Goal: Information Seeking & Learning: Learn about a topic

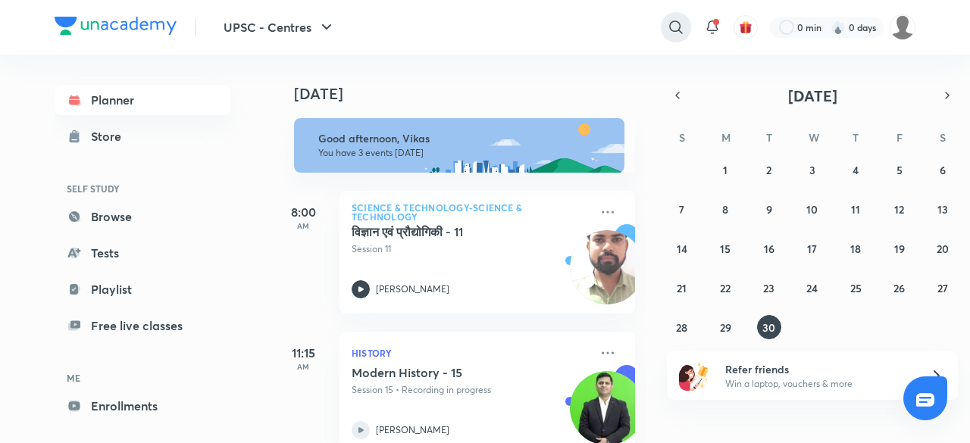
click at [677, 31] on icon at bounding box center [676, 27] width 18 height 18
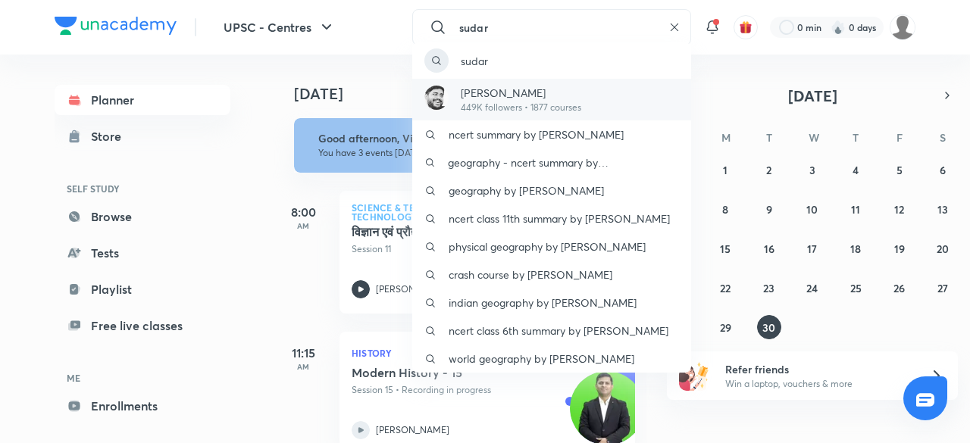
type input "sudar"
click at [545, 92] on p "[PERSON_NAME]" at bounding box center [521, 93] width 120 height 16
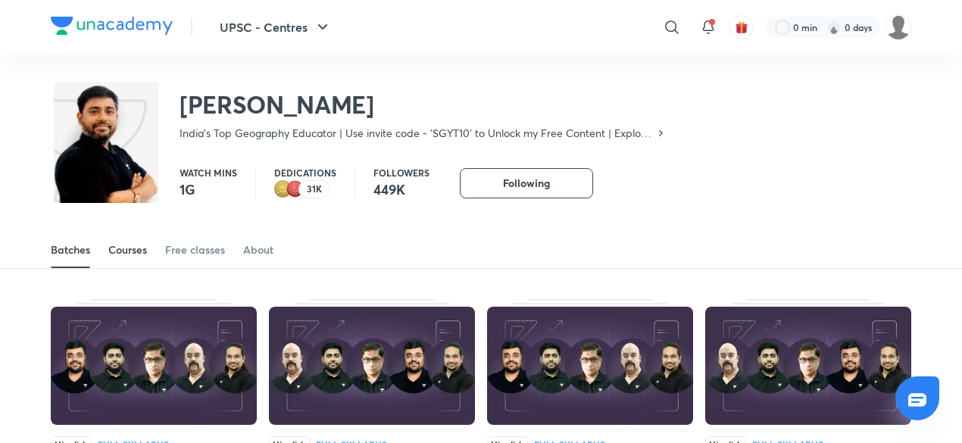
click at [142, 243] on div "Courses" at bounding box center [127, 249] width 39 height 15
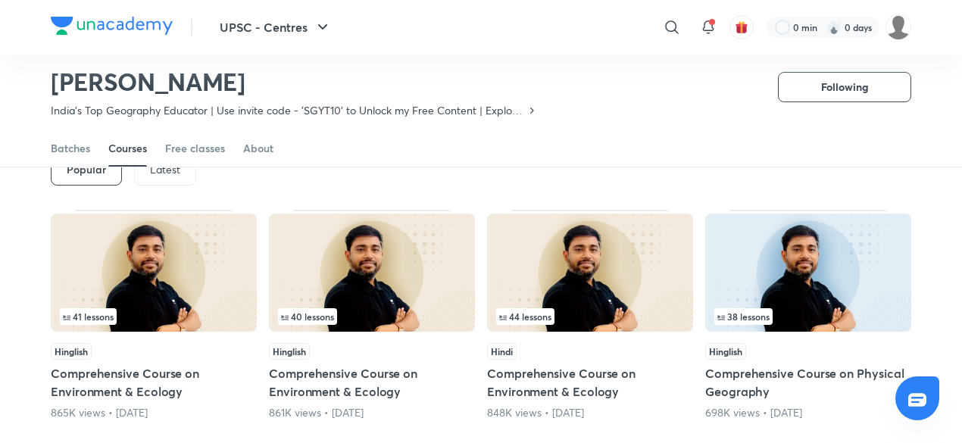
scroll to position [76, 0]
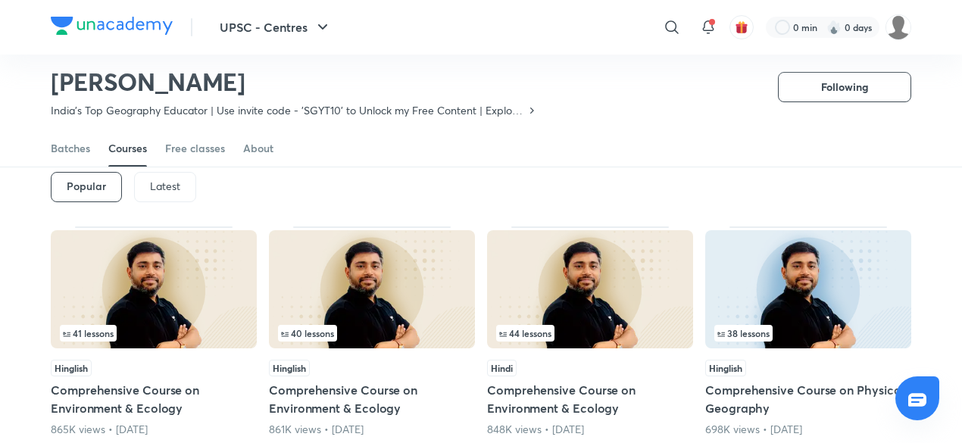
click at [180, 186] on div "Latest" at bounding box center [165, 187] width 62 height 30
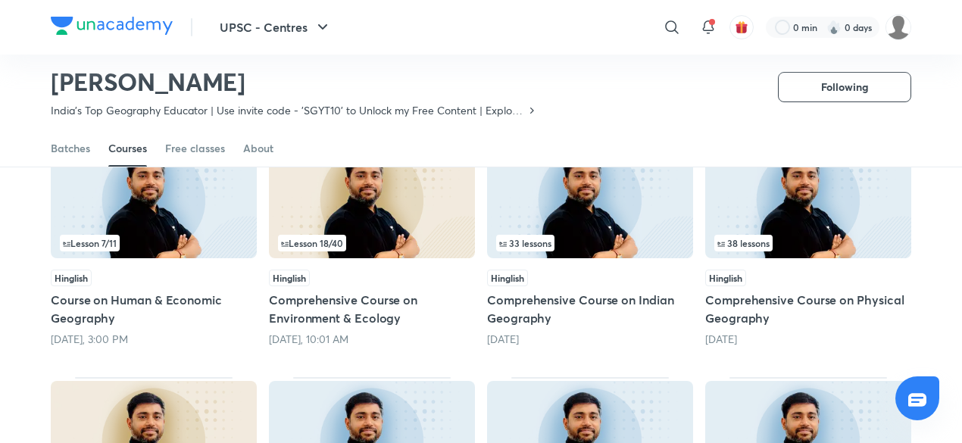
scroll to position [170, 0]
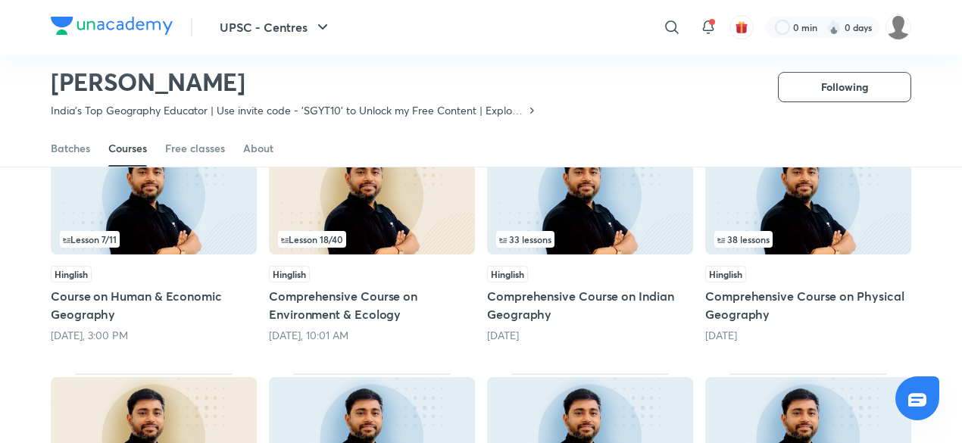
click at [629, 252] on img at bounding box center [590, 195] width 206 height 118
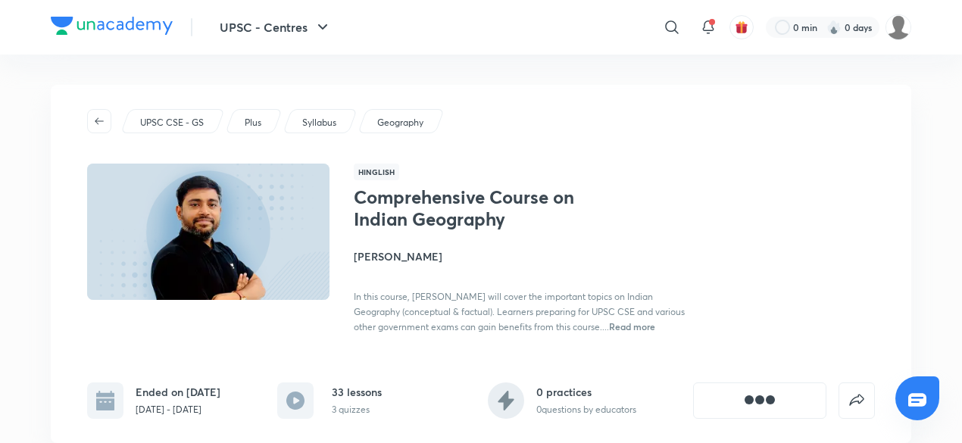
drag, startPoint x: 948, startPoint y: 117, endPoint x: 191, endPoint y: 100, distance: 757.2
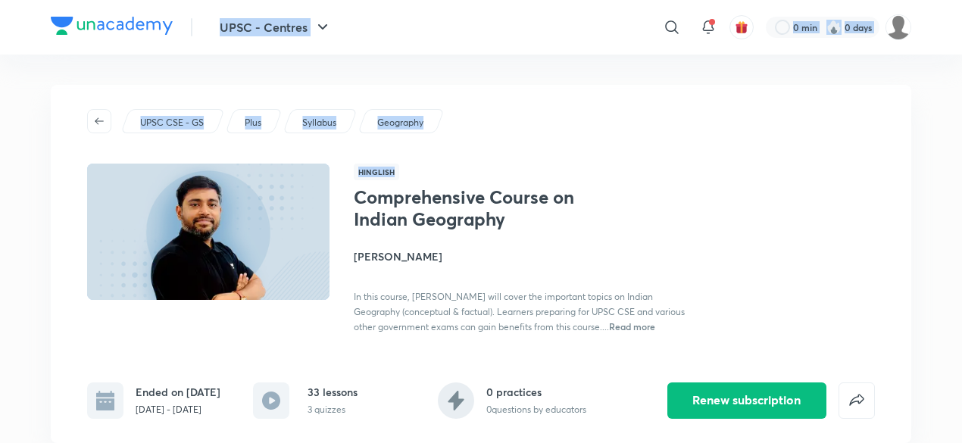
scroll to position [170, 0]
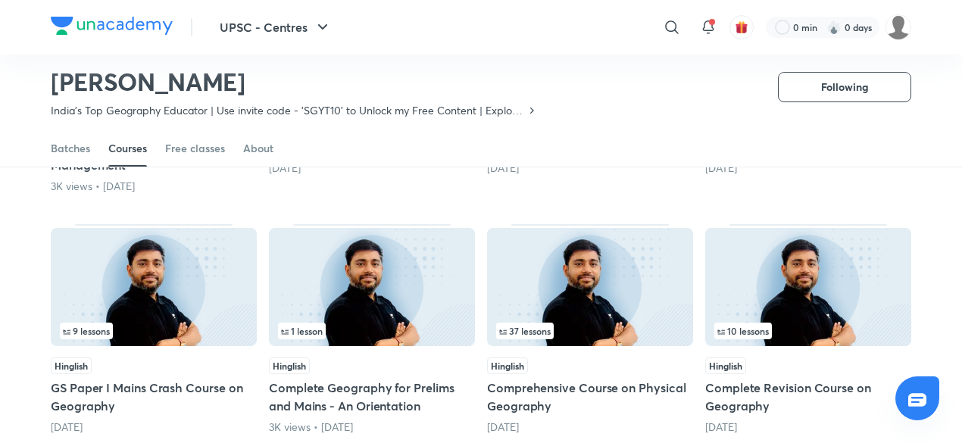
scroll to position [586, 0]
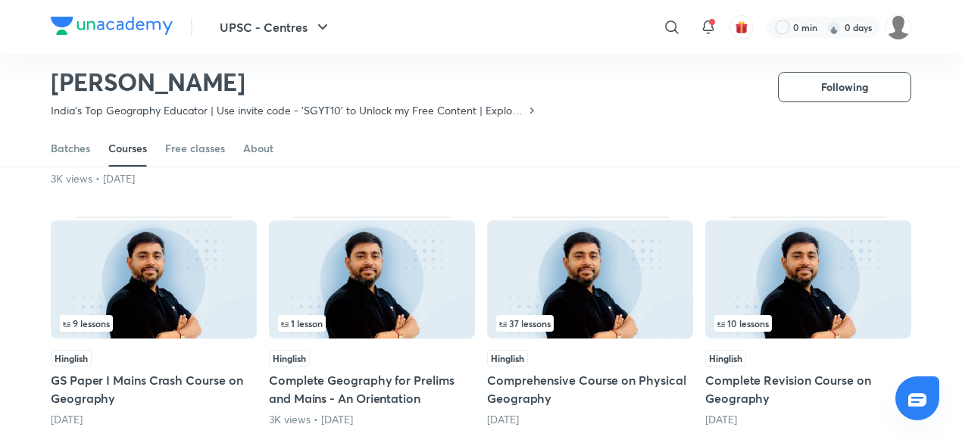
click at [812, 311] on img at bounding box center [808, 279] width 206 height 118
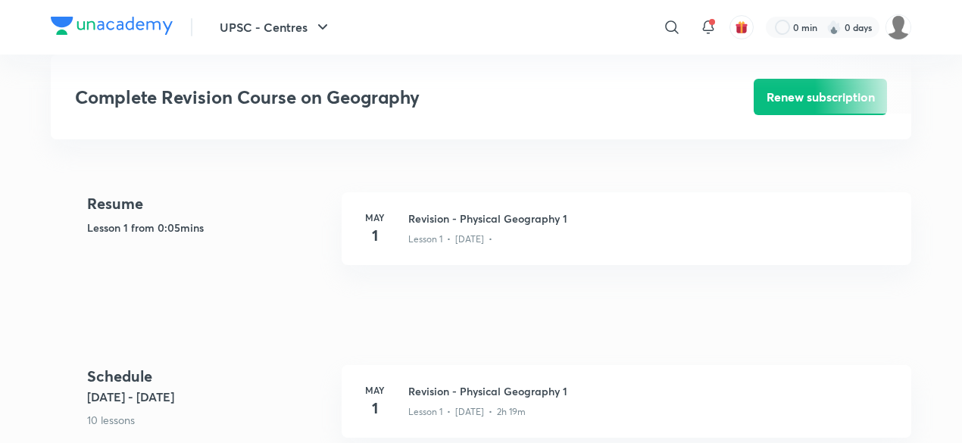
scroll to position [565, 0]
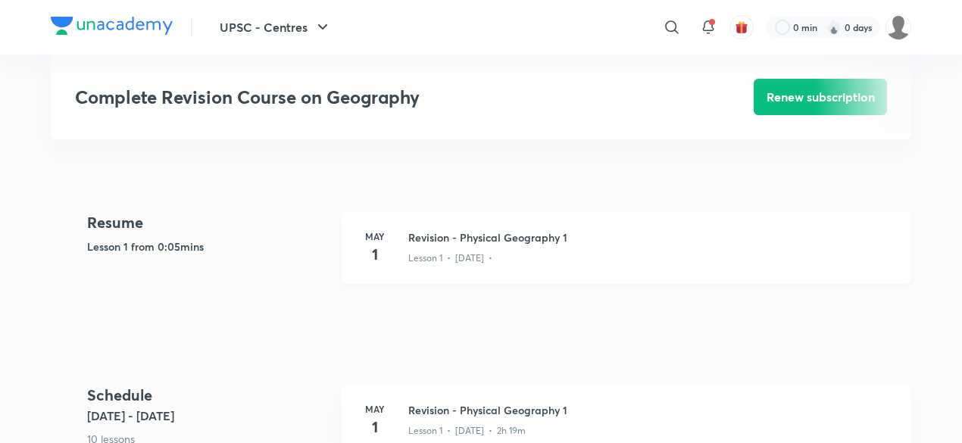
click at [664, 246] on div "Lesson 1 • [DATE] •" at bounding box center [650, 256] width 485 height 20
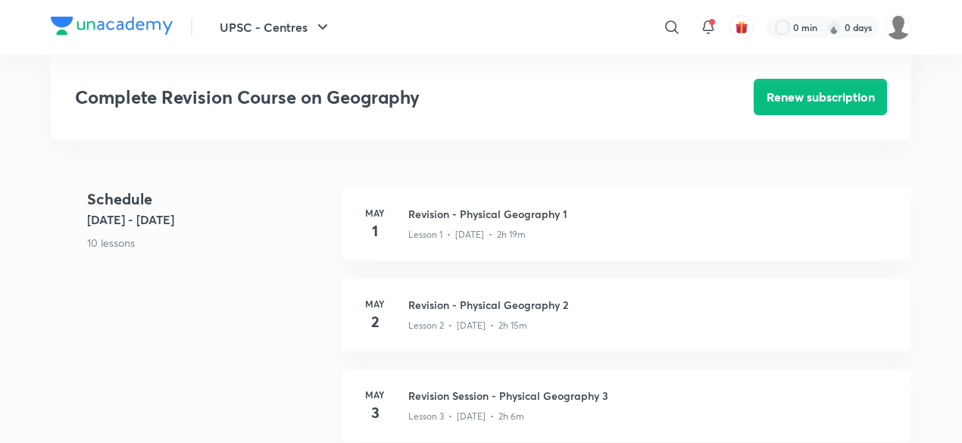
scroll to position [771, 0]
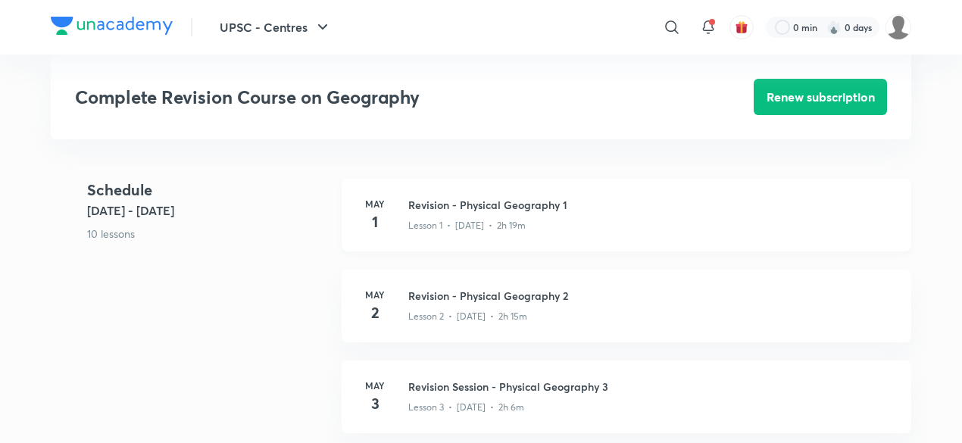
click at [583, 231] on div "[DATE] Revision - Physical Geography 1 Lesson 1 • [DATE] • 2h 19m" at bounding box center [627, 215] width 570 height 73
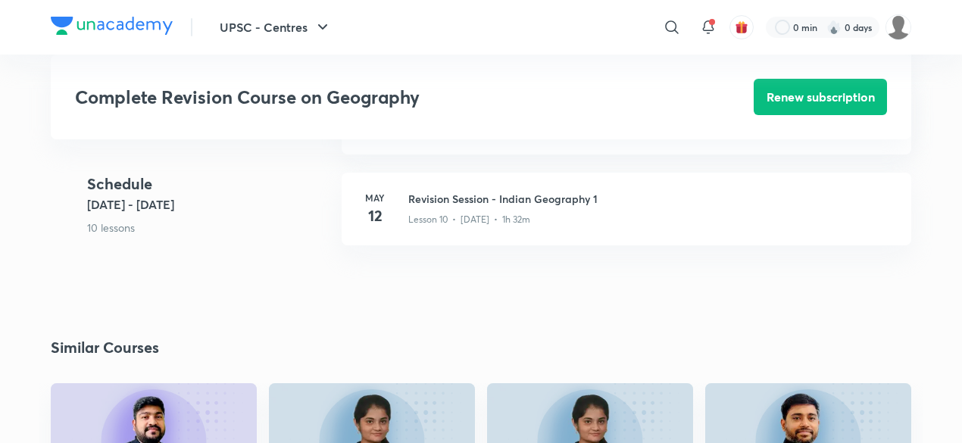
scroll to position [1567, 0]
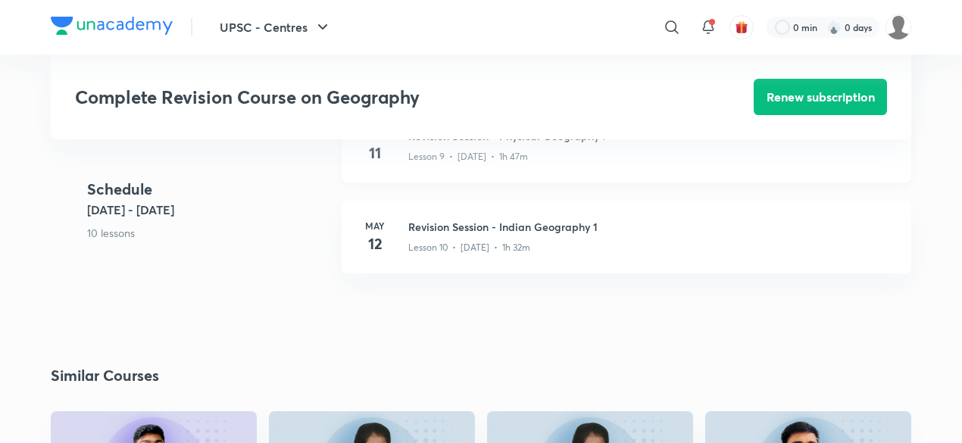
click at [491, 150] on p "Lesson 9 • [DATE] • 1h 47m" at bounding box center [468, 157] width 120 height 14
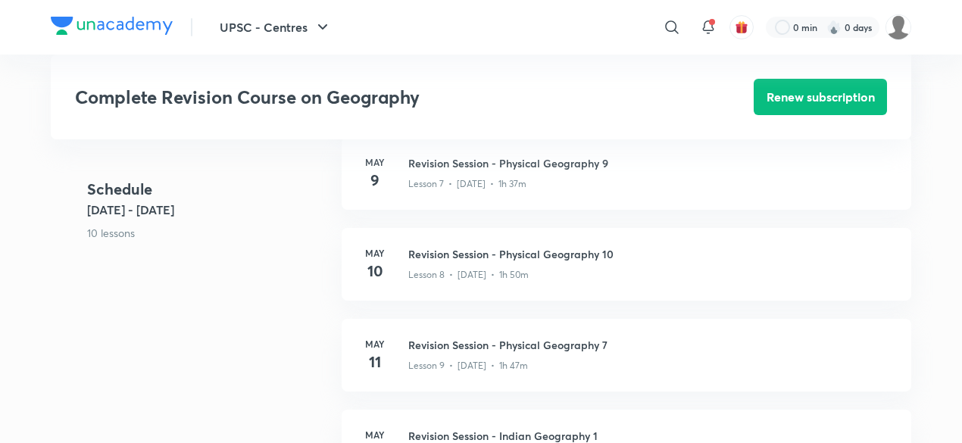
scroll to position [1355, 0]
click at [580, 272] on div "Lesson 8 • [DATE] • 1h 50m" at bounding box center [650, 275] width 485 height 20
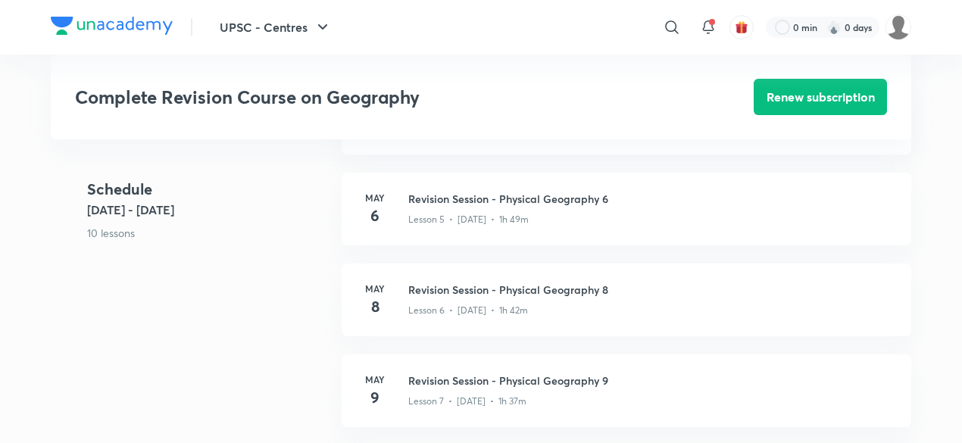
scroll to position [1149, 0]
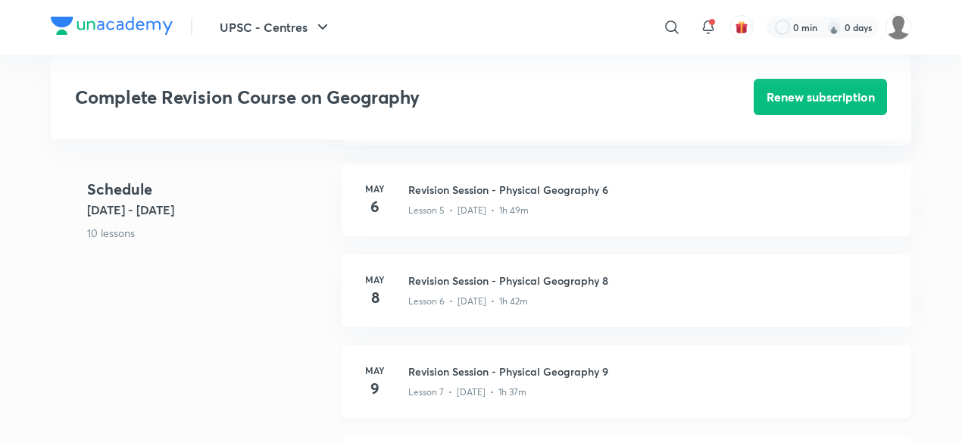
click at [505, 386] on p "Lesson 7 • [DATE] • 1h 37m" at bounding box center [467, 393] width 118 height 14
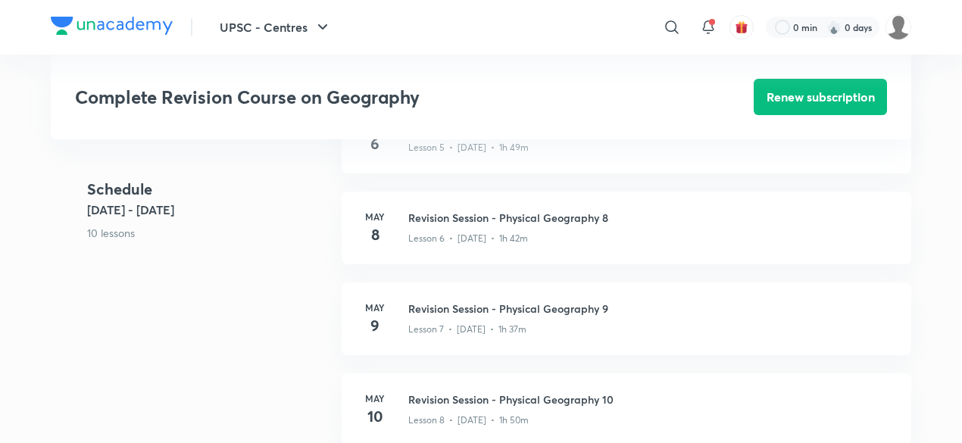
scroll to position [1203, 0]
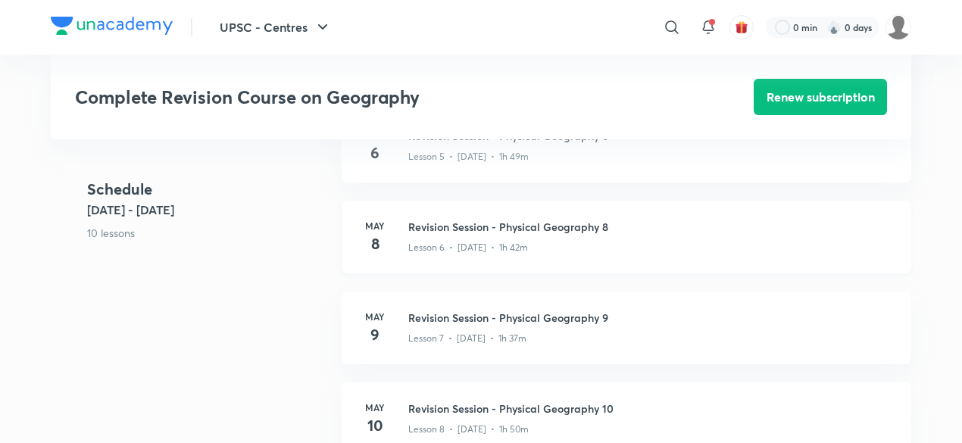
click at [554, 258] on div "[DATE] Revision Session - Physical Geography 8 Lesson 6 • [DATE] • 1h 42m" at bounding box center [627, 237] width 570 height 73
